Goal: Check status

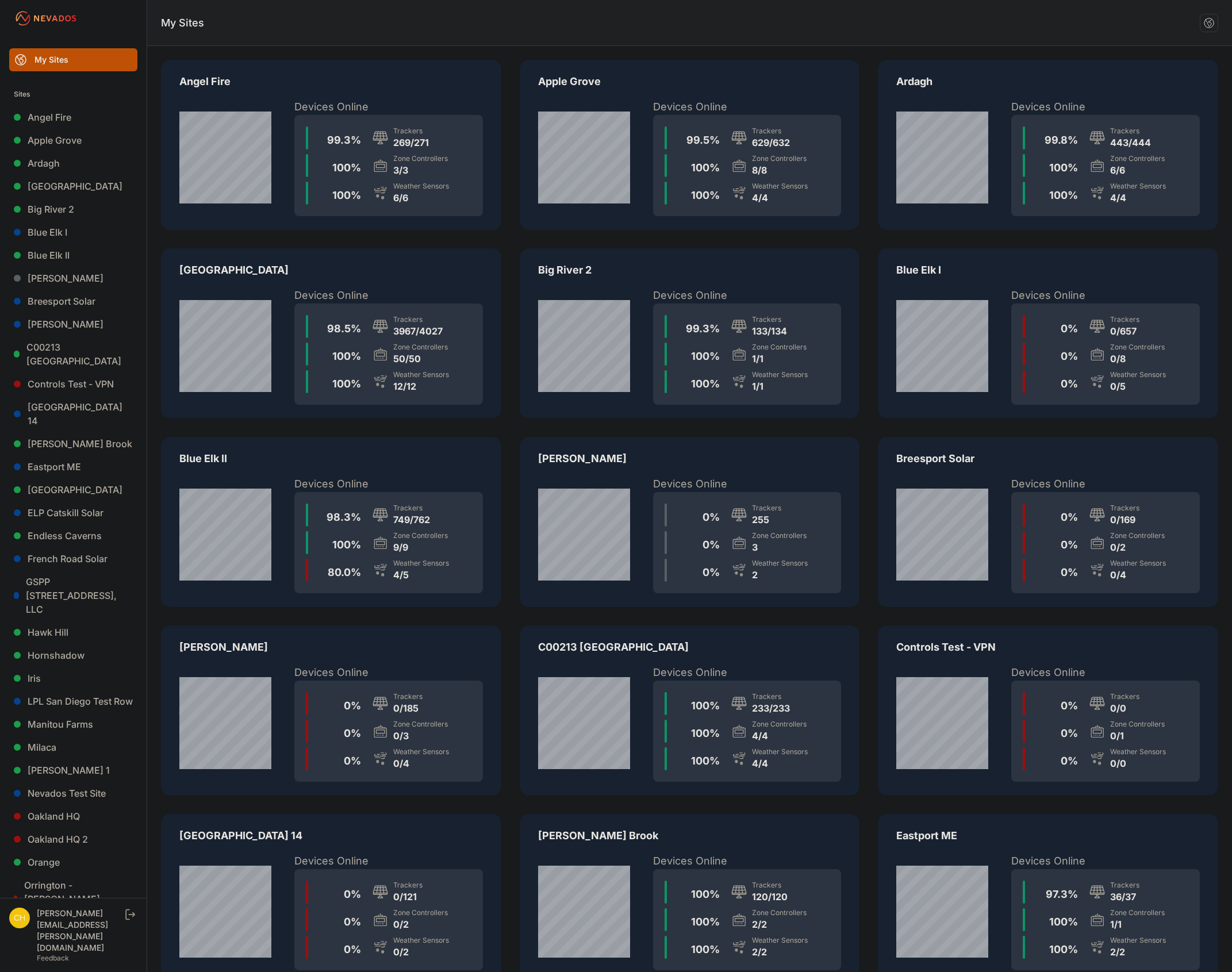
scroll to position [575, 0]
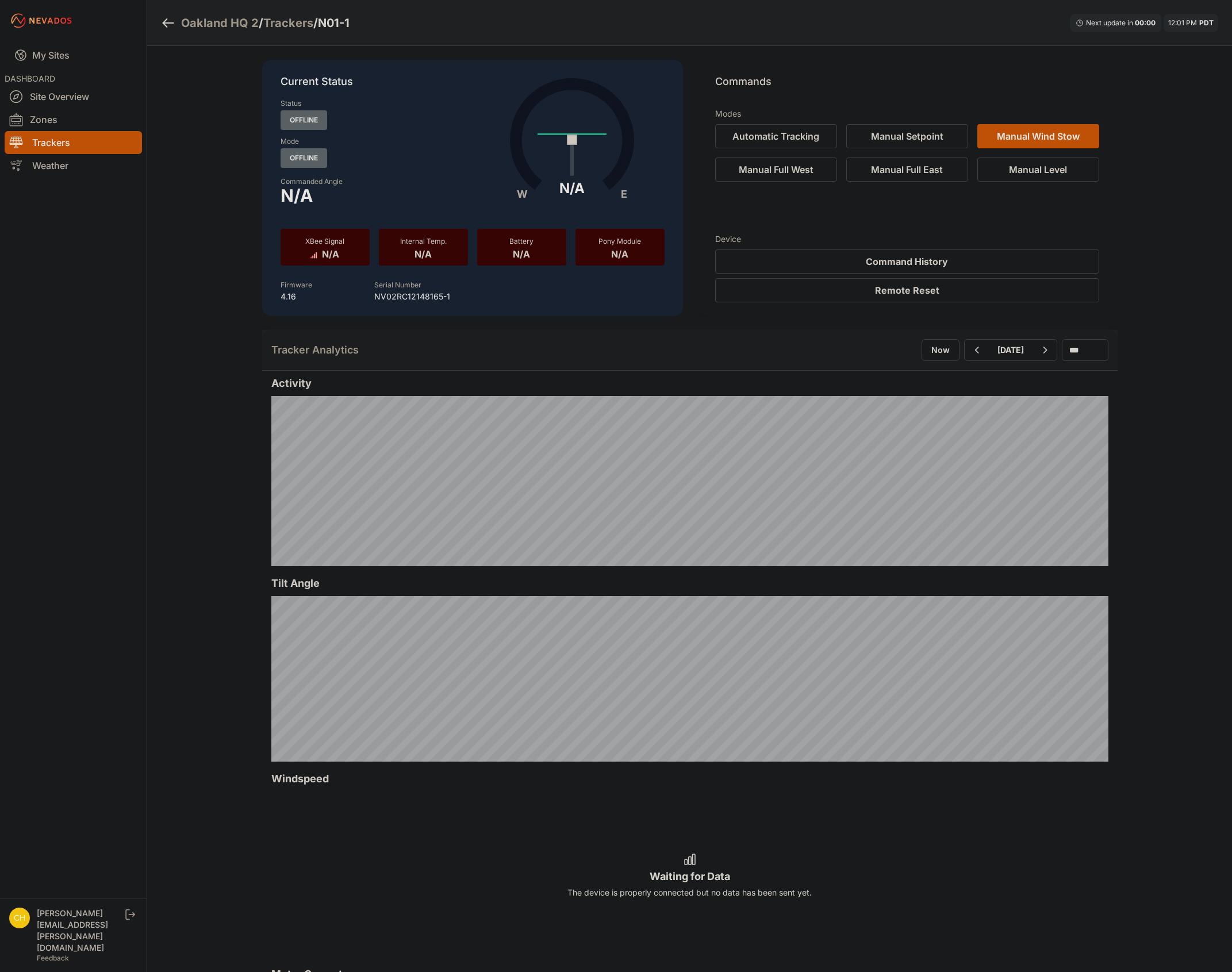
click at [164, 509] on div "Oakland HQ 2 / Trackers / N01-1 Next update in 00 : 00 12:01 PM PDT Current Sta…" at bounding box center [616, 900] width 1232 height 1801
